Goal: Contribute content: Add original content to the website for others to see

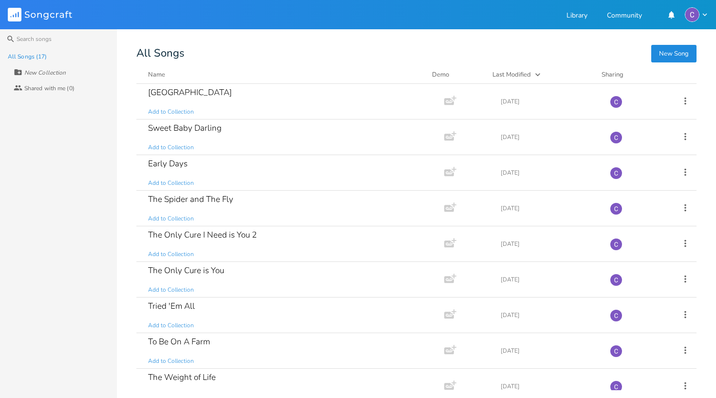
click at [677, 51] on button "New Song" at bounding box center [673, 54] width 45 height 18
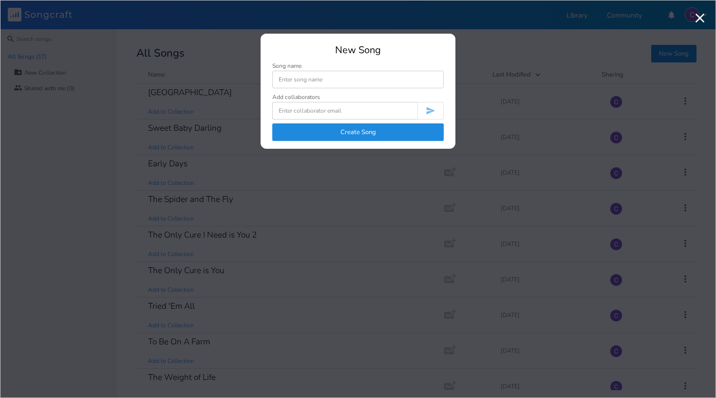
type input "W"
type input "Childish Love"
click at [358, 134] on button "Create Song" at bounding box center [357, 132] width 171 height 18
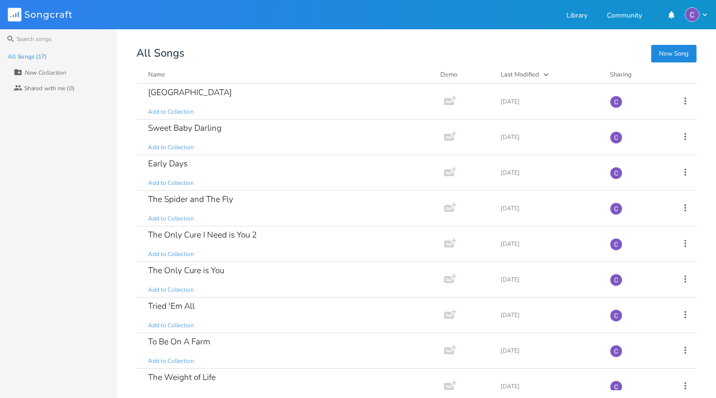
click at [16, 14] on icon at bounding box center [15, 15] width 1 height 4
click at [673, 53] on button "New Song" at bounding box center [673, 54] width 45 height 18
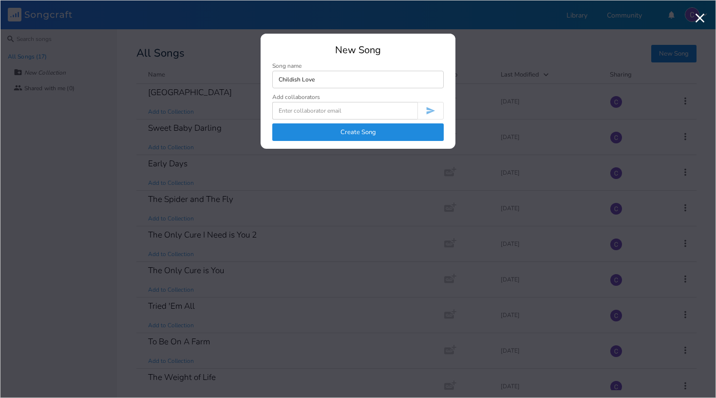
type input "Childish Love"
click at [368, 131] on button "Create Song" at bounding box center [357, 132] width 171 height 18
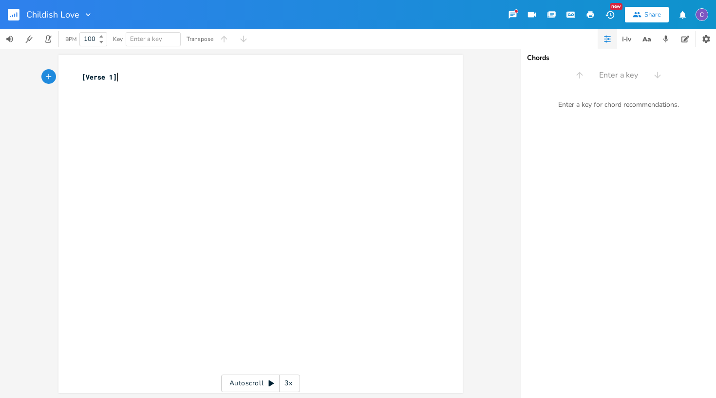
type textarea "[Verse 1]"
drag, startPoint x: 121, startPoint y: 77, endPoint x: 30, endPoint y: 80, distance: 91.6
click at [30, 80] on div "[Verse 1] x [Verse 1] ​ Autoscroll 3x" at bounding box center [260, 223] width 521 height 349
type textarea "​"
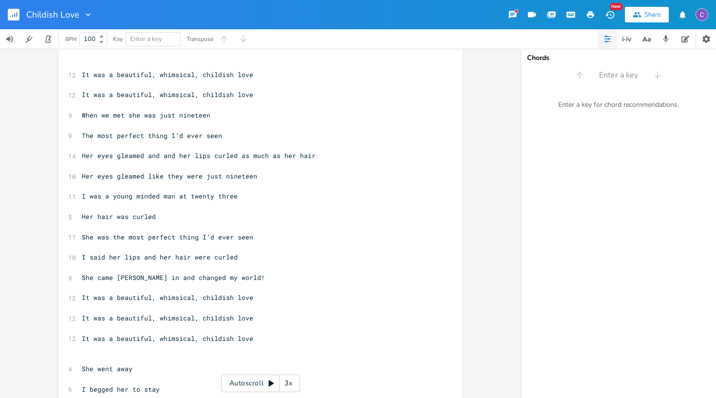
scroll to position [17, 0]
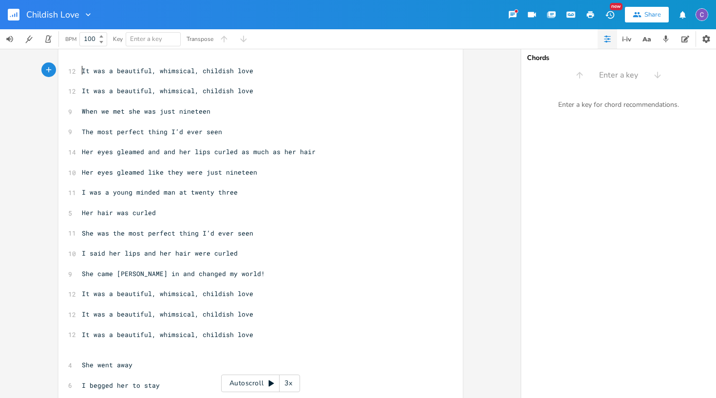
click at [80, 69] on pre "It was a beautiful, whimsical, childish love" at bounding box center [256, 71] width 352 height 10
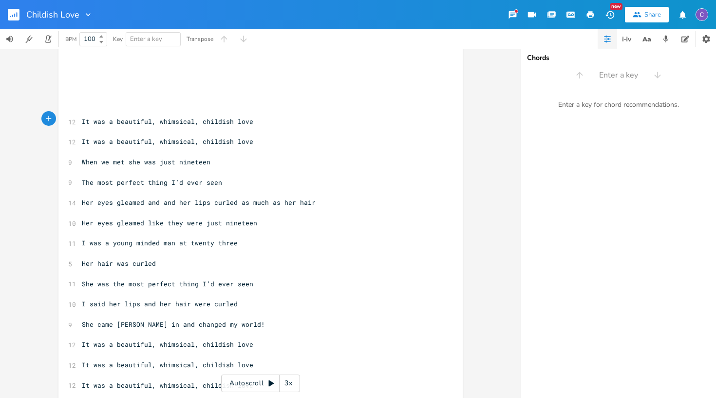
click at [271, 382] on icon at bounding box center [271, 383] width 5 height 6
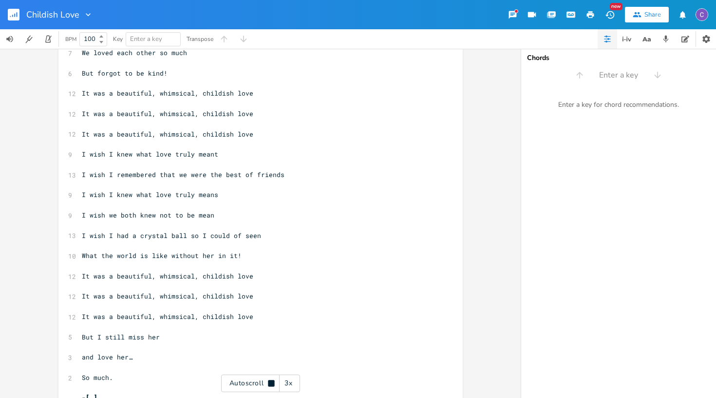
scroll to position [0, 0]
